Goal: Transaction & Acquisition: Purchase product/service

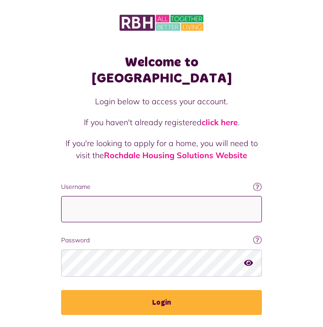
type input "**********"
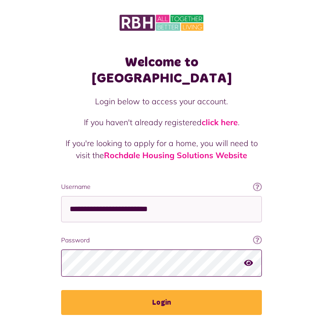
click at [161, 290] on button "Login" at bounding box center [161, 302] width 200 height 25
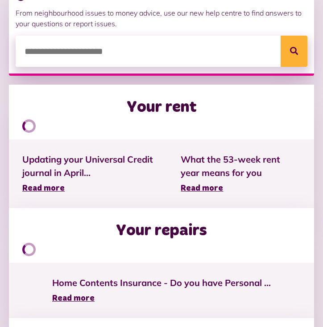
scroll to position [236, 0]
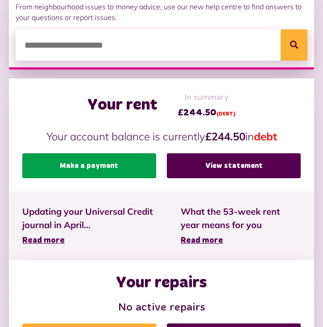
click at [80, 160] on link "Make a payment" at bounding box center [89, 165] width 134 height 25
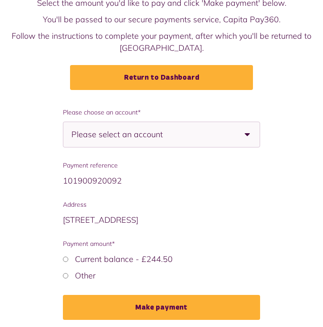
scroll to position [85, 0]
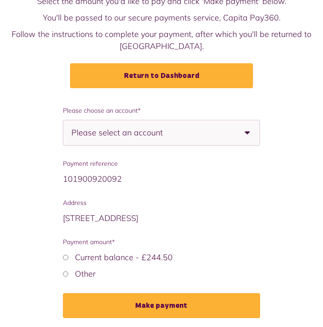
click at [191, 136] on span "Please select an account" at bounding box center [132, 132] width 123 height 25
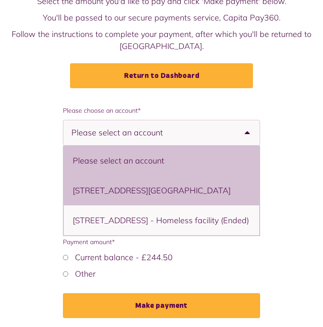
click at [134, 188] on li "92 Kirklee Road, Castleton, Rochdale, OL11 2PW - House" at bounding box center [162, 191] width 196 height 30
select select "**********"
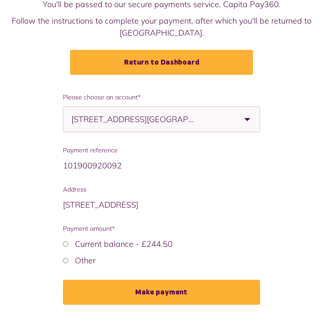
scroll to position [98, 0]
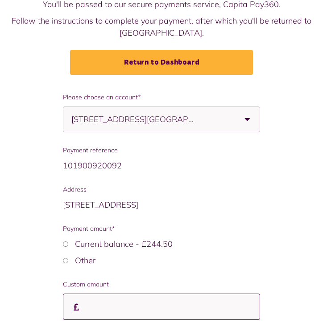
click at [102, 303] on input "Custom amount" at bounding box center [161, 307] width 197 height 26
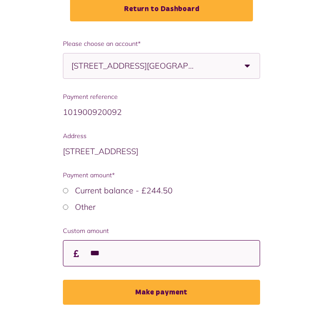
scroll to position [153, 0]
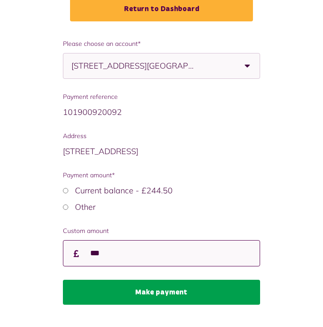
type input "***"
click at [178, 290] on button "Make payment" at bounding box center [161, 292] width 197 height 25
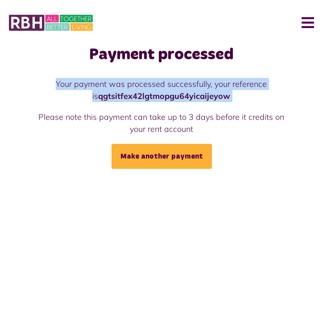
drag, startPoint x: 54, startPoint y: 82, endPoint x: 241, endPoint y: 102, distance: 187.8
click at [241, 102] on div "Your payment was processed successfully, your reference is qgtsitfex42lgtmopgu6…" at bounding box center [161, 106] width 254 height 57
copy p "Your payment was processed successfully, your reference is qgtsitfex42lgtmopgu6…"
